Goal: Transaction & Acquisition: Purchase product/service

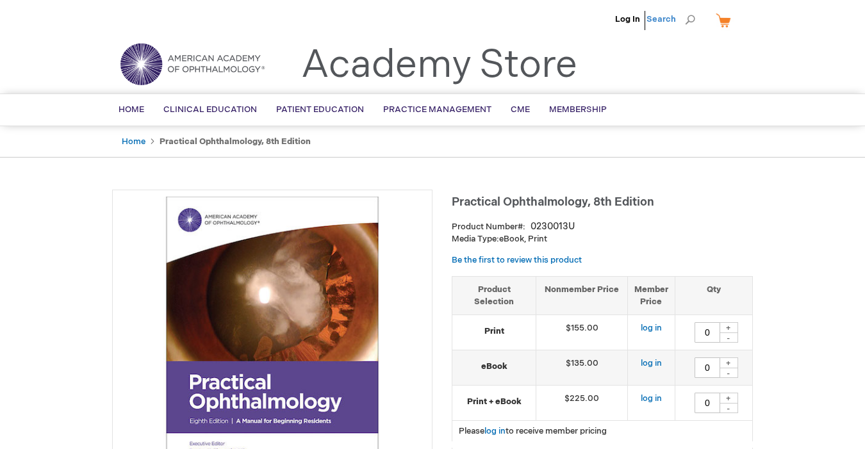
click at [690, 23] on span "Search" at bounding box center [670, 19] width 49 height 26
type input "cornea"
click at [685, 10] on button "Search" at bounding box center [690, 20] width 10 height 20
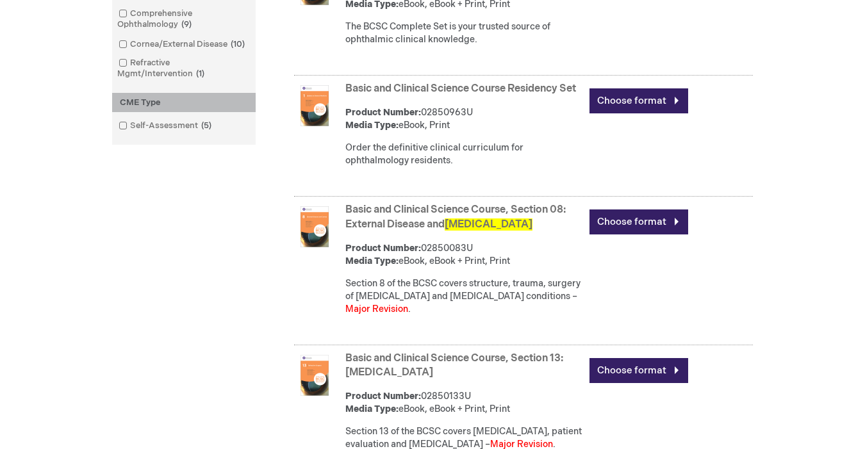
scroll to position [630, 0]
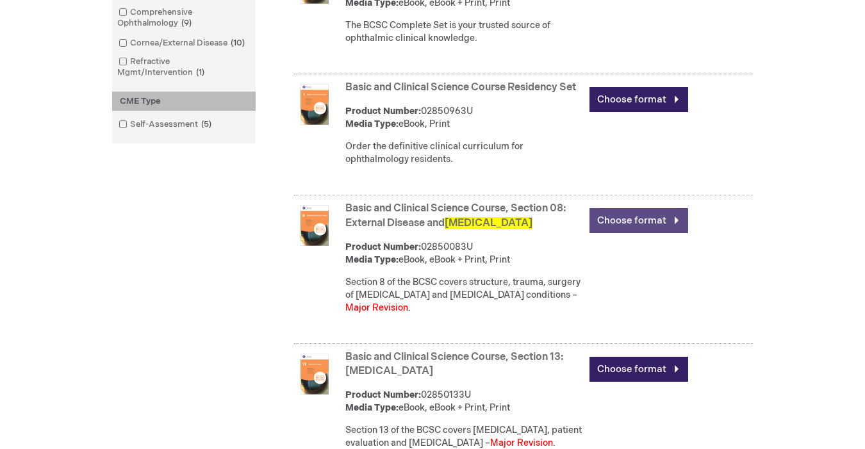
click at [620, 218] on link "Choose format" at bounding box center [638, 220] width 99 height 25
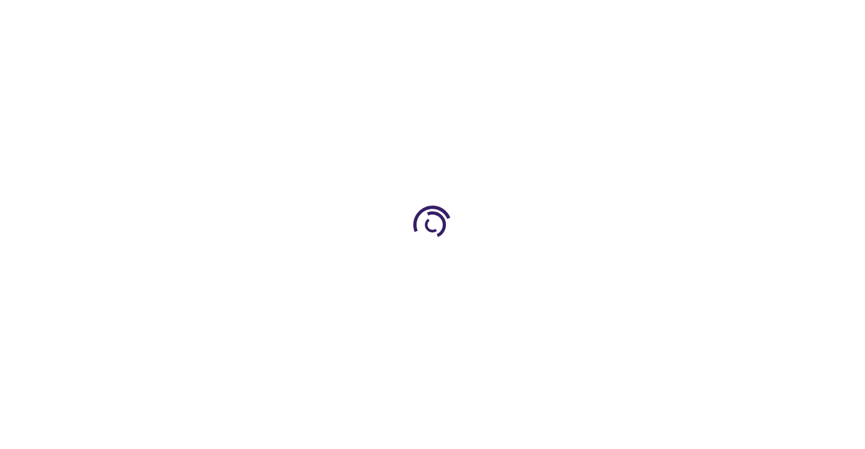
type input "0"
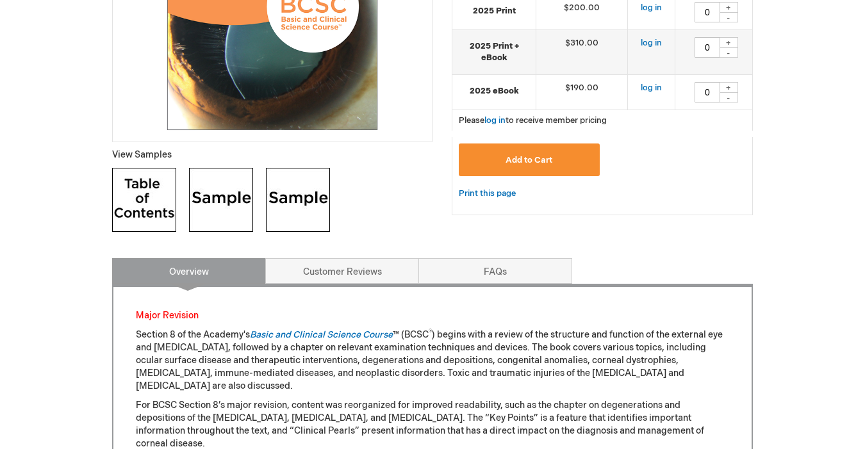
scroll to position [372, 0]
click at [144, 199] on img at bounding box center [144, 199] width 64 height 64
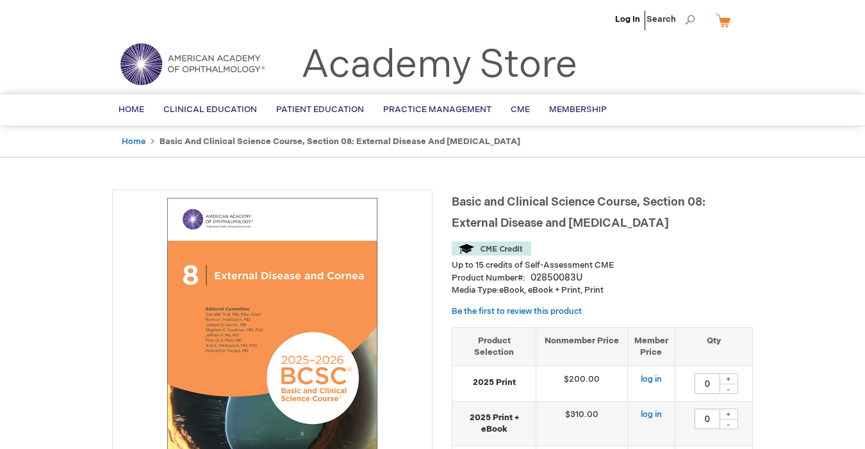
click at [695, 18] on li "Search" at bounding box center [670, 19] width 55 height 38
click at [691, 19] on span "Search" at bounding box center [670, 19] width 49 height 26
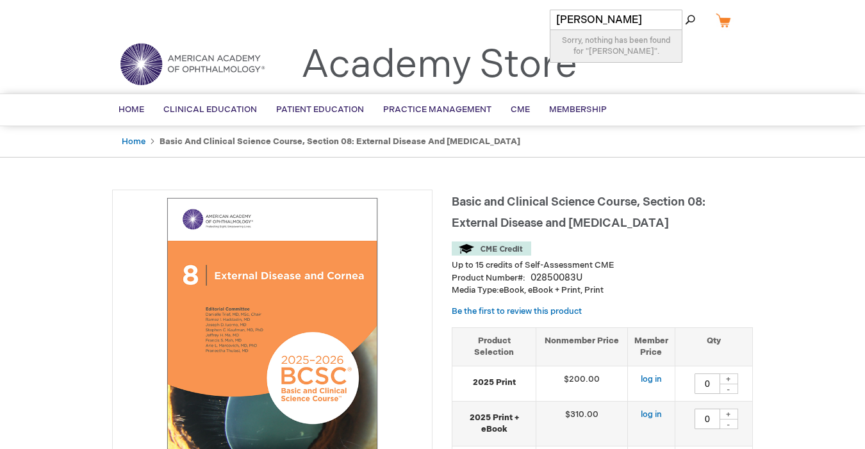
type input "salzman"
click at [685, 10] on button "Search" at bounding box center [690, 20] width 10 height 20
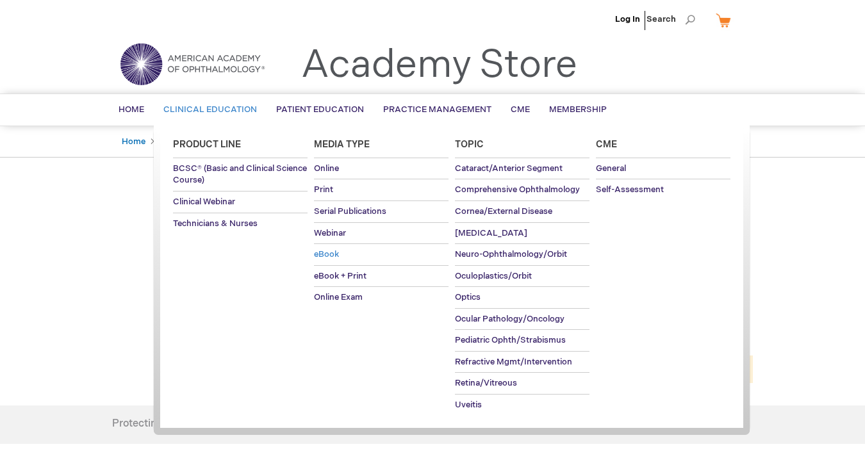
click at [329, 252] on span "eBook" at bounding box center [326, 254] width 25 height 10
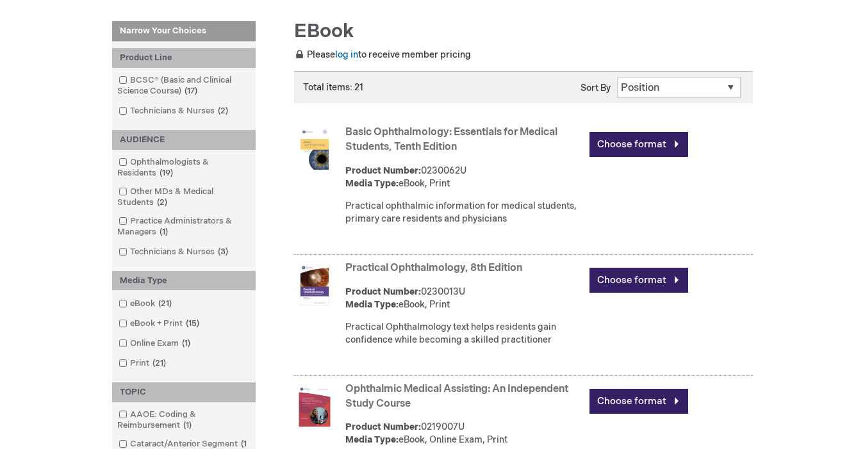
scroll to position [170, 0]
click at [130, 306] on span at bounding box center [130, 303] width 0 height 10
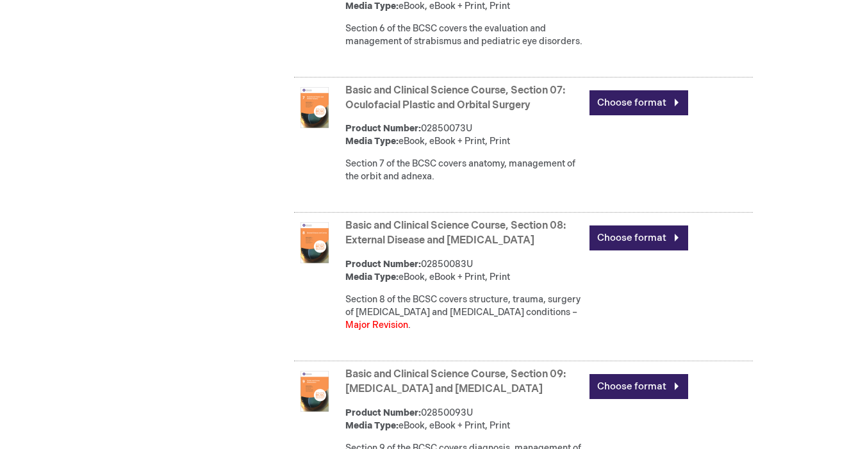
scroll to position [2070, 0]
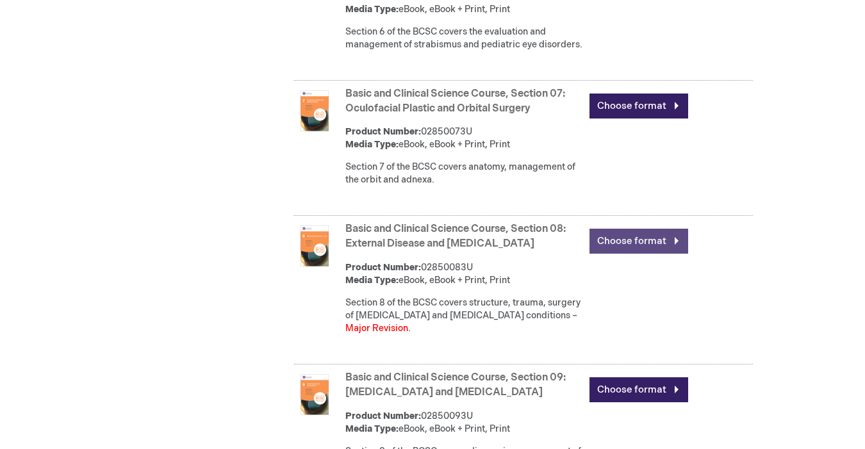
click at [637, 254] on link "Choose format" at bounding box center [638, 241] width 99 height 25
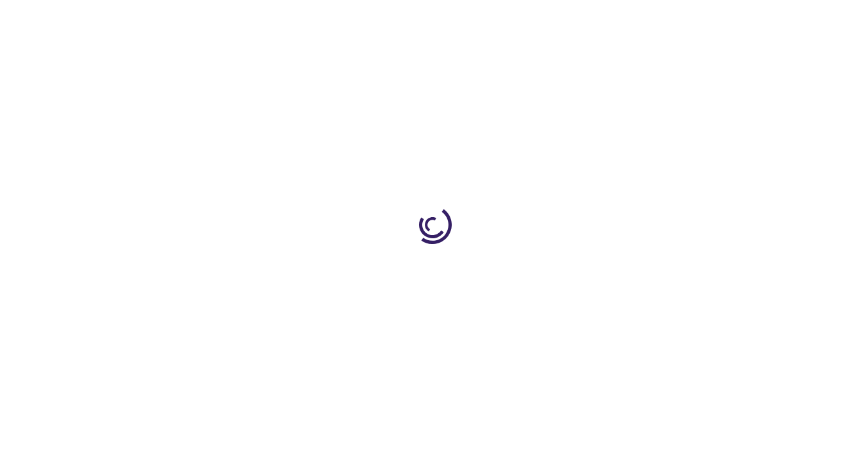
type input "0"
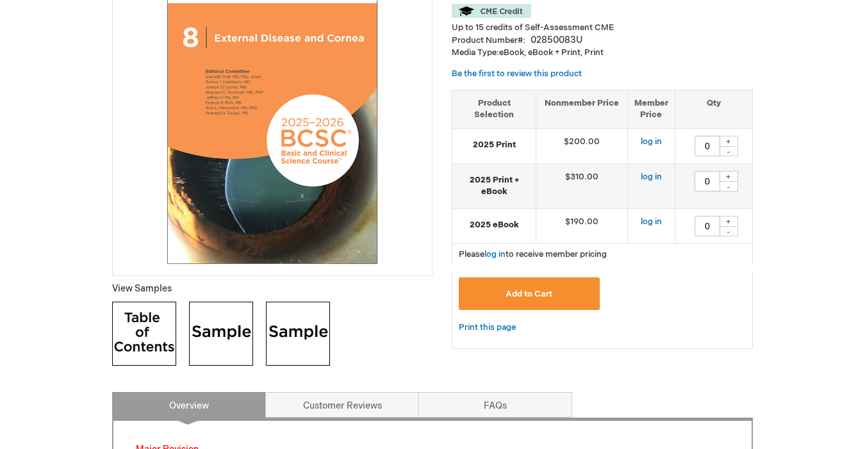
scroll to position [240, 0]
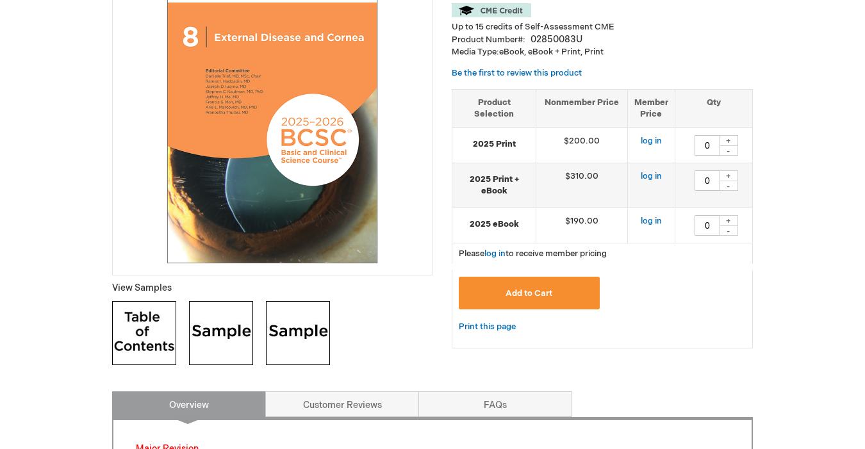
click at [230, 336] on img at bounding box center [221, 333] width 64 height 64
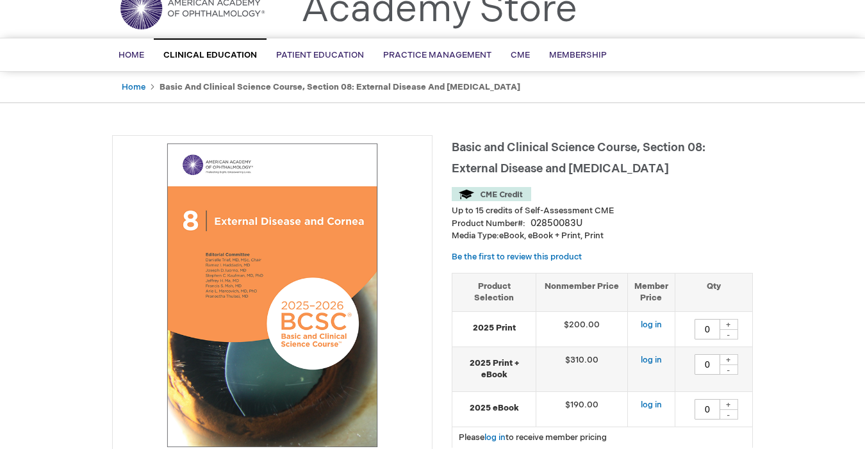
scroll to position [0, 0]
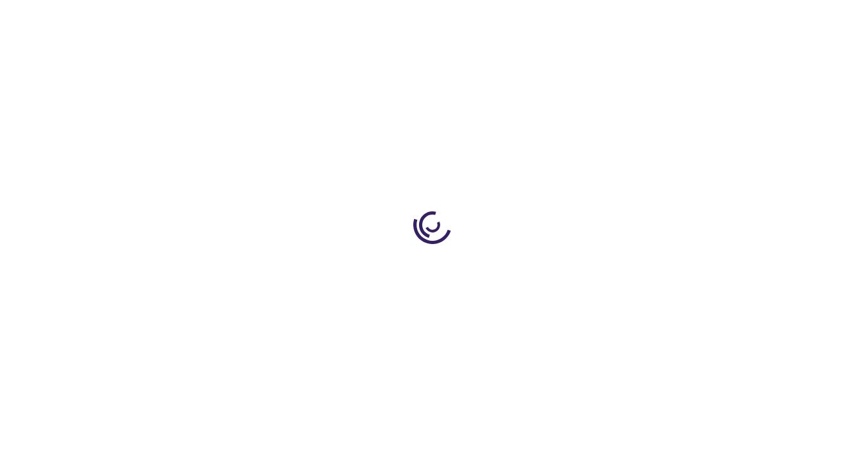
type input "0"
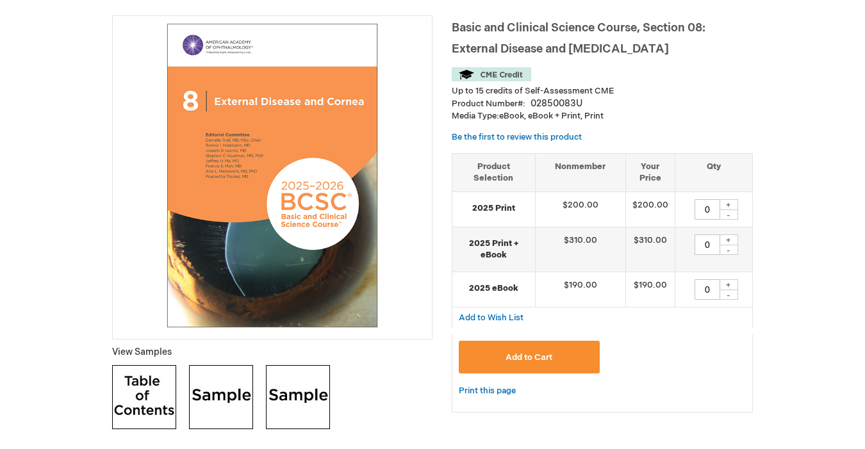
scroll to position [172, 0]
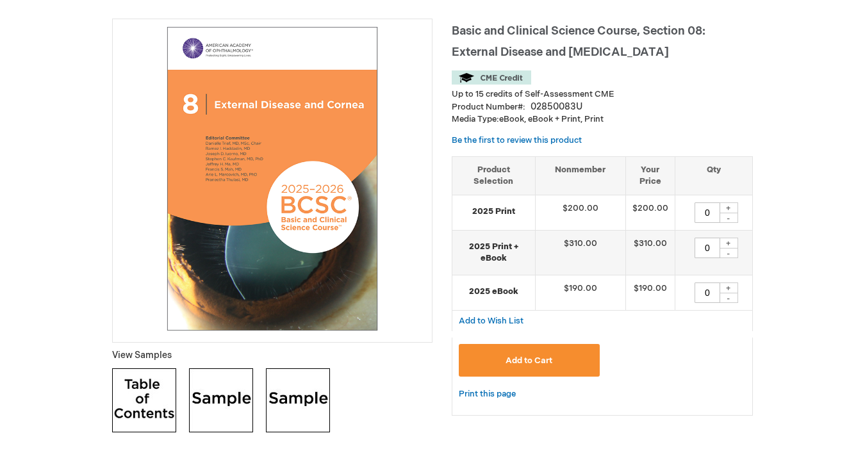
click at [137, 404] on img at bounding box center [144, 400] width 64 height 64
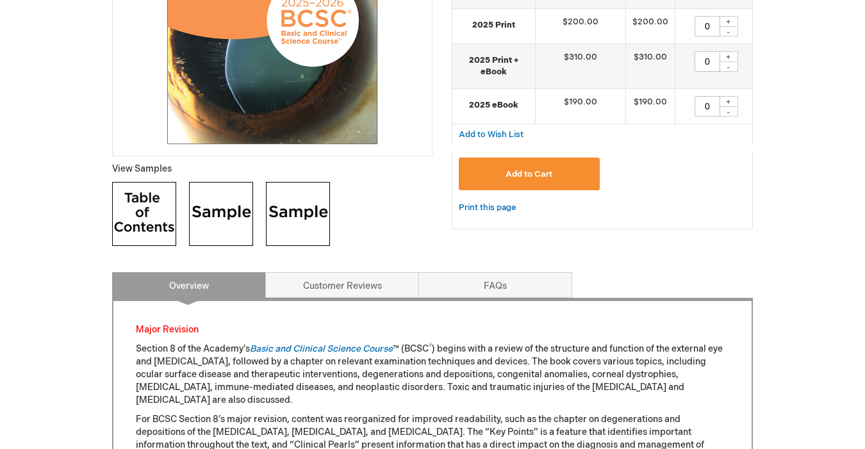
scroll to position [364, 0]
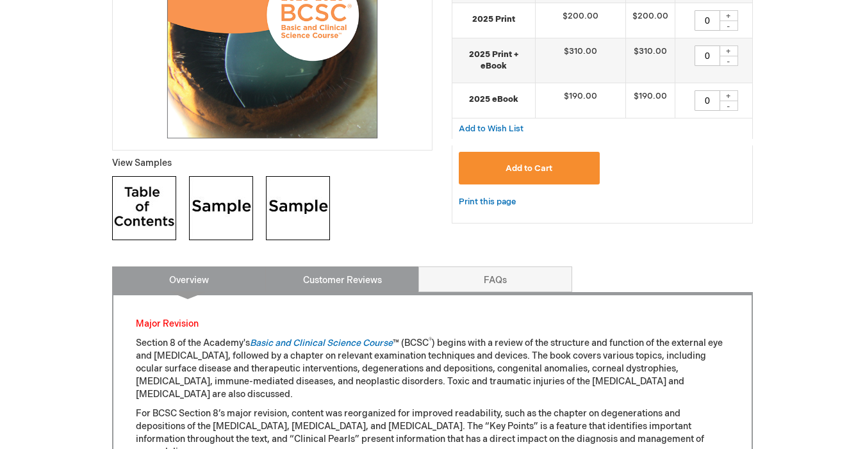
click at [320, 273] on link "Customer Reviews" at bounding box center [342, 279] width 154 height 26
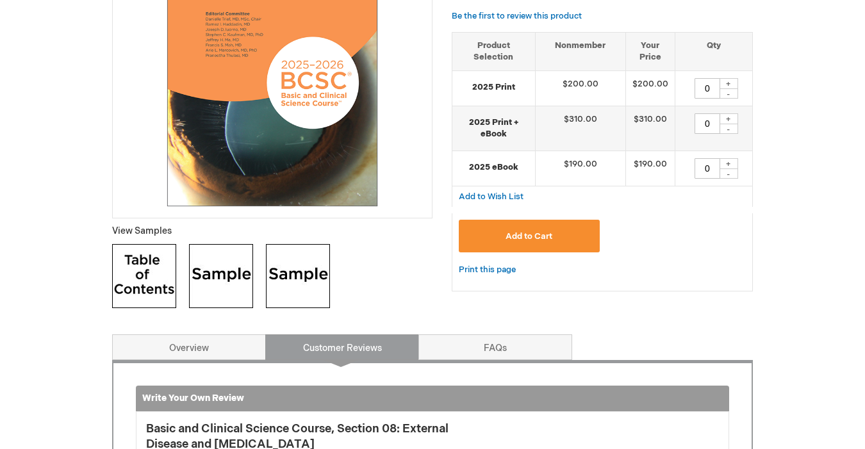
scroll to position [0, 0]
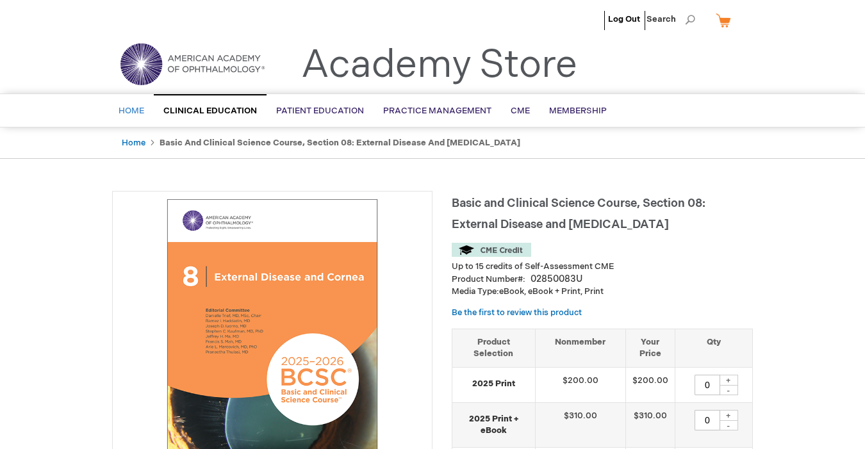
click at [128, 111] on span "Home" at bounding box center [131, 111] width 26 height 10
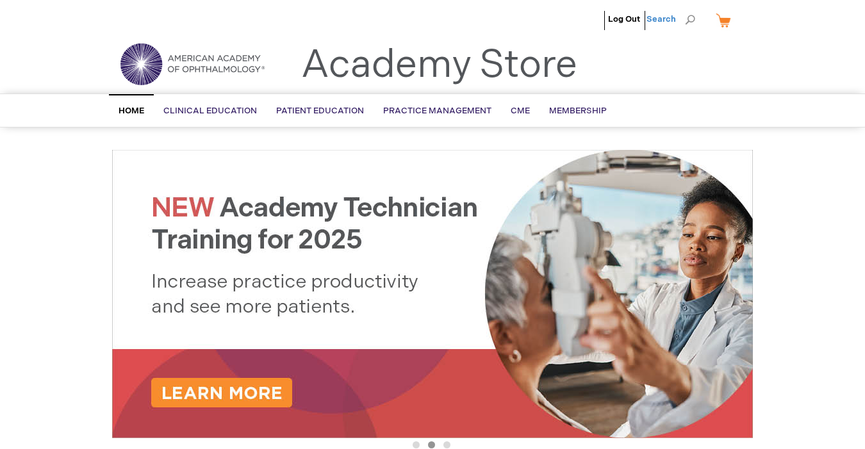
click at [692, 20] on span "Search" at bounding box center [670, 19] width 49 height 26
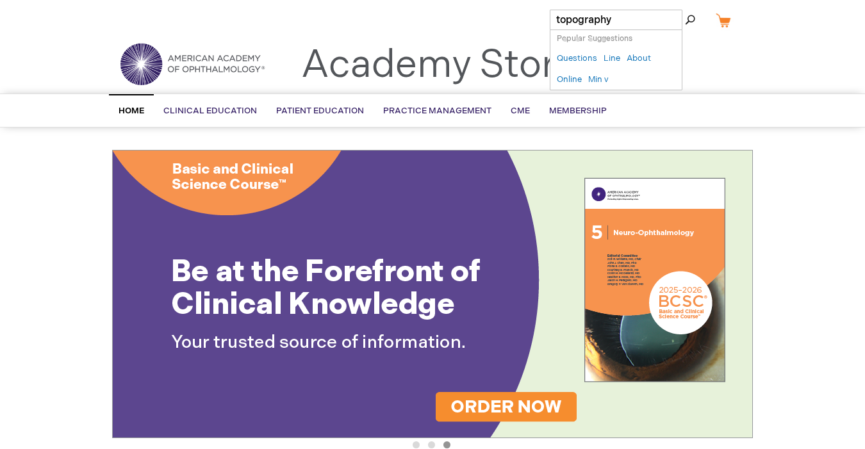
type input "topography"
click at [685, 10] on button "Search" at bounding box center [690, 20] width 10 height 20
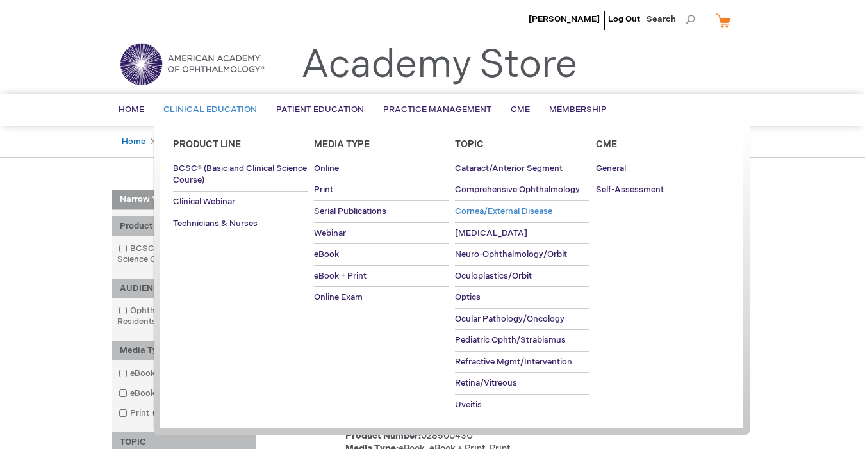
click at [510, 210] on span "Cornea/External Disease" at bounding box center [503, 211] width 97 height 10
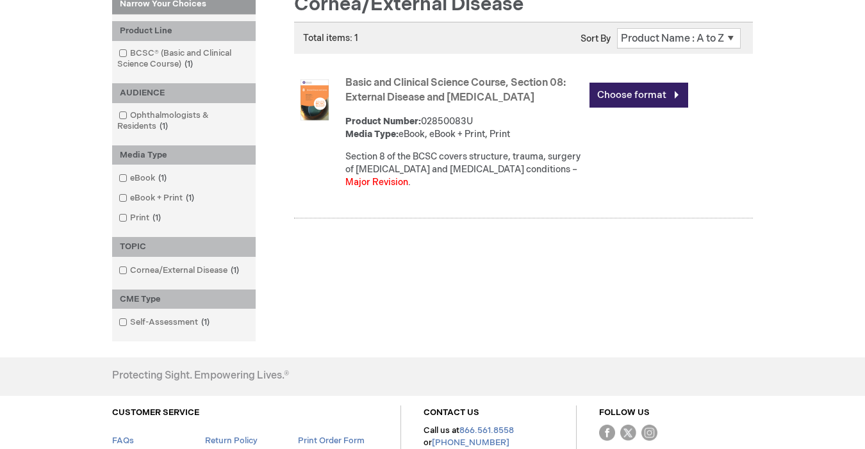
scroll to position [181, 0]
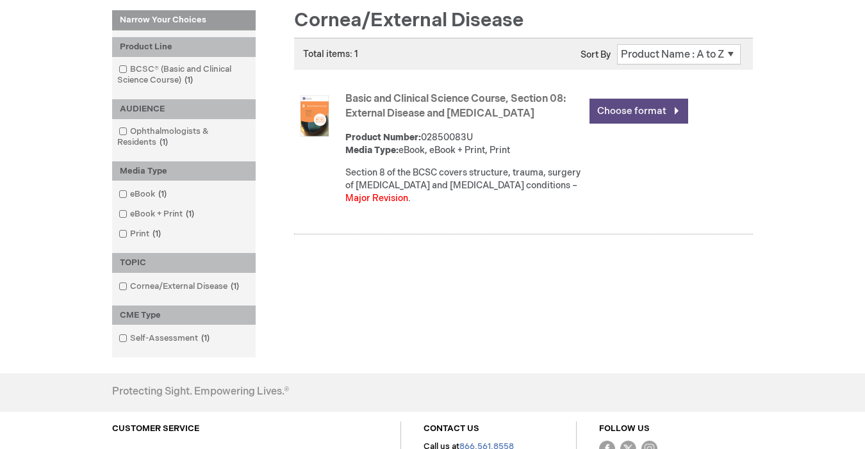
click at [621, 107] on link "Choose format" at bounding box center [638, 111] width 99 height 25
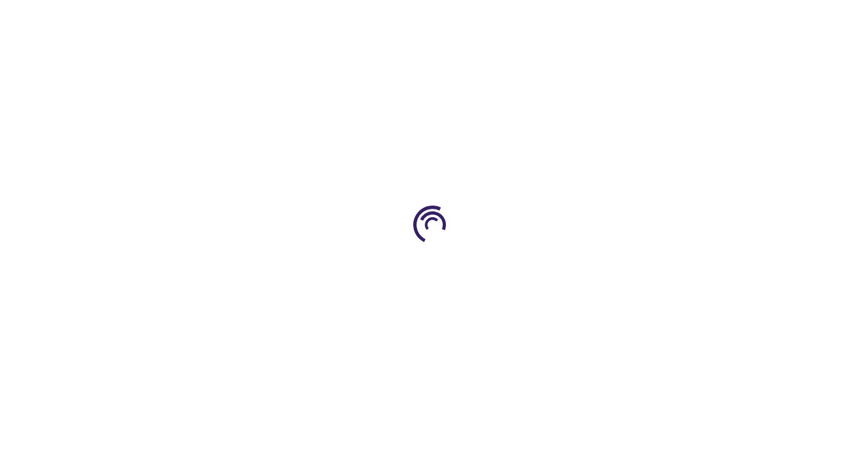
type input "0"
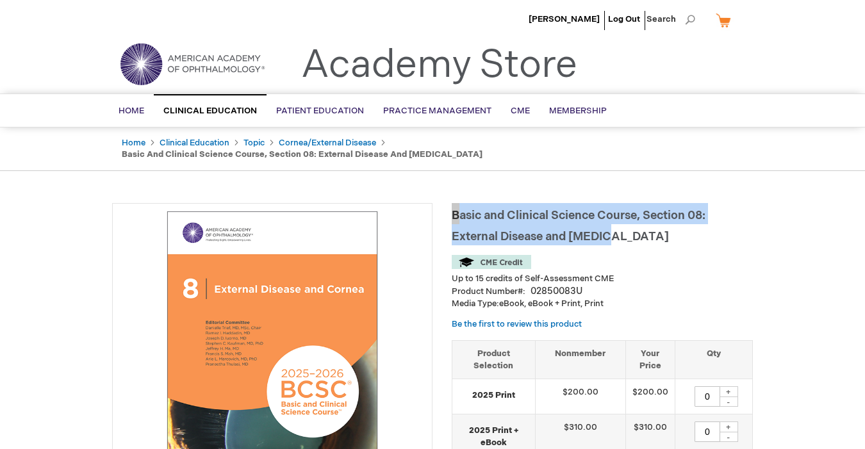
drag, startPoint x: 454, startPoint y: 202, endPoint x: 626, endPoint y: 231, distance: 173.9
click at [626, 231] on h1 "Basic and Clinical Science Course, Section 08: External Disease and [MEDICAL_DA…" at bounding box center [602, 224] width 301 height 42
copy span "Basic and Clinical Science Course, Section 08: External Disease and [MEDICAL_DA…"
click at [623, 17] on link "Log Out" at bounding box center [624, 19] width 32 height 10
